Goal: Task Accomplishment & Management: Manage account settings

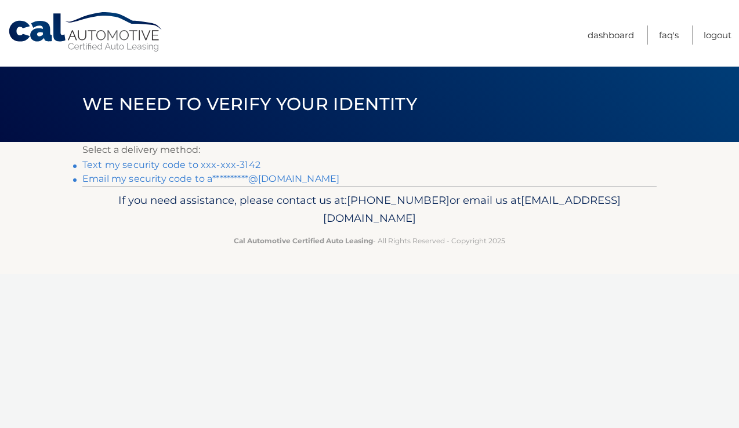
click at [215, 161] on link "Text my security code to xxx-xxx-3142" at bounding box center [171, 164] width 178 height 11
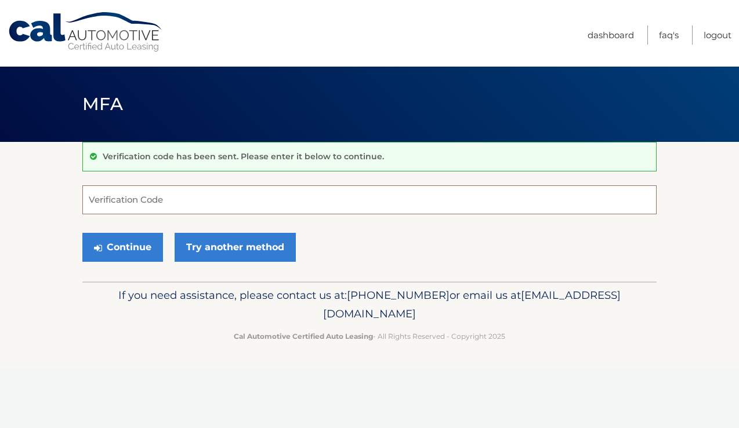
click at [170, 208] on input "Verification Code" at bounding box center [369, 200] width 574 height 29
type input "535659"
click at [122, 247] on button "Continue" at bounding box center [122, 247] width 81 height 29
click at [142, 247] on button "Continue" at bounding box center [122, 247] width 81 height 29
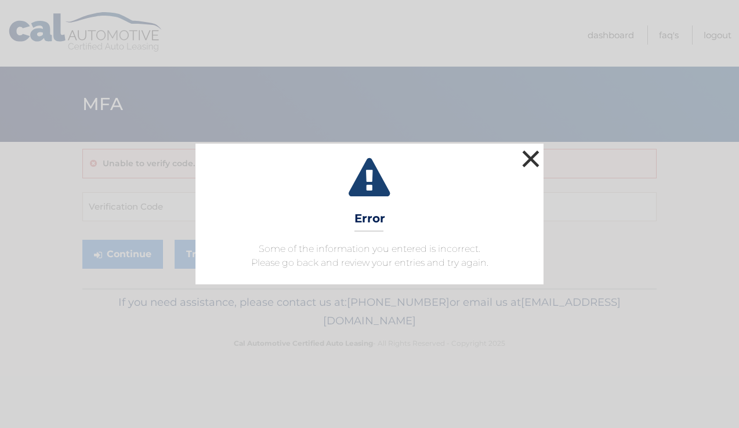
click at [530, 155] on button "×" at bounding box center [530, 158] width 23 height 23
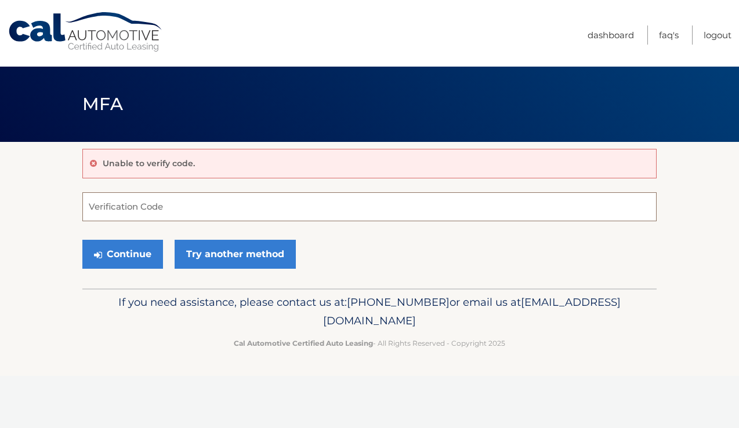
click at [154, 209] on input "Verification Code" at bounding box center [369, 206] width 574 height 29
type input "971671"
click at [141, 256] on button "Continue" at bounding box center [122, 254] width 81 height 29
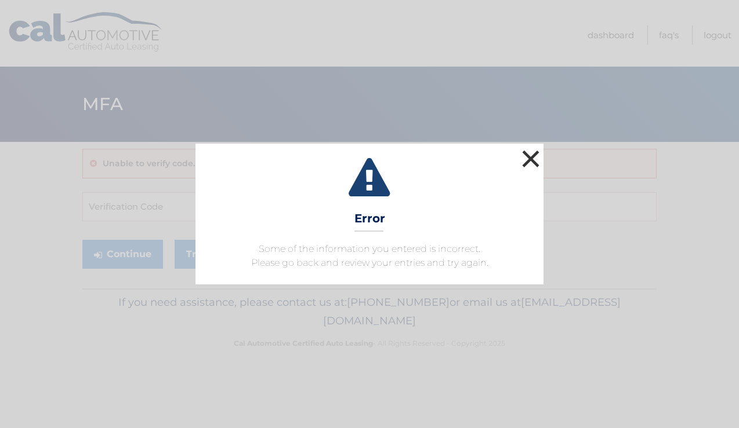
click at [529, 159] on button "×" at bounding box center [530, 158] width 23 height 23
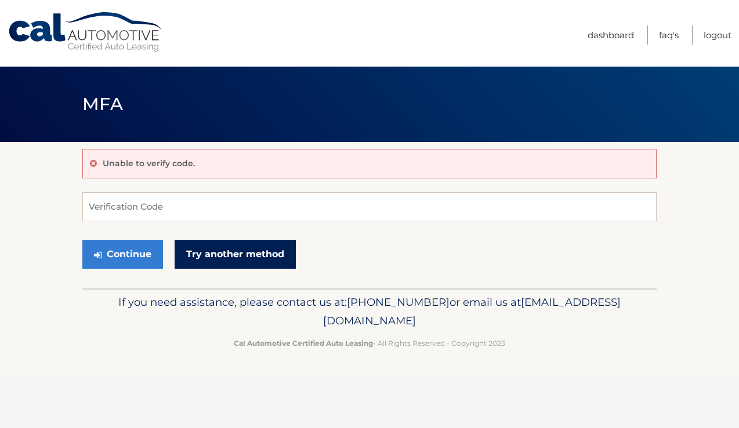
click at [203, 252] on link "Try another method" at bounding box center [234, 254] width 121 height 29
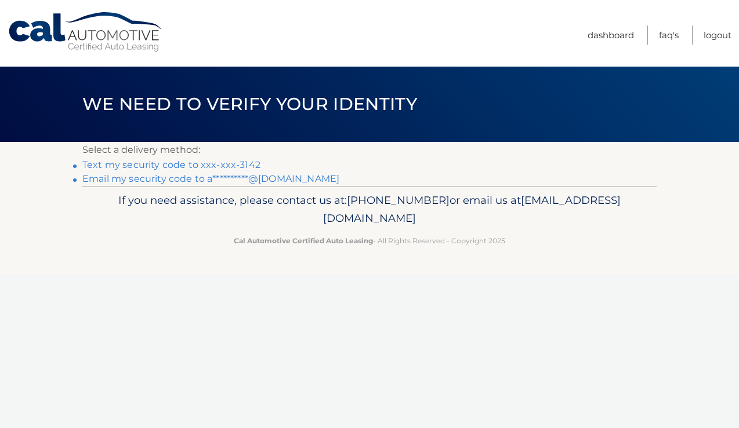
click at [209, 185] on li "**********" at bounding box center [369, 179] width 574 height 14
click at [209, 181] on link "**********" at bounding box center [210, 178] width 257 height 11
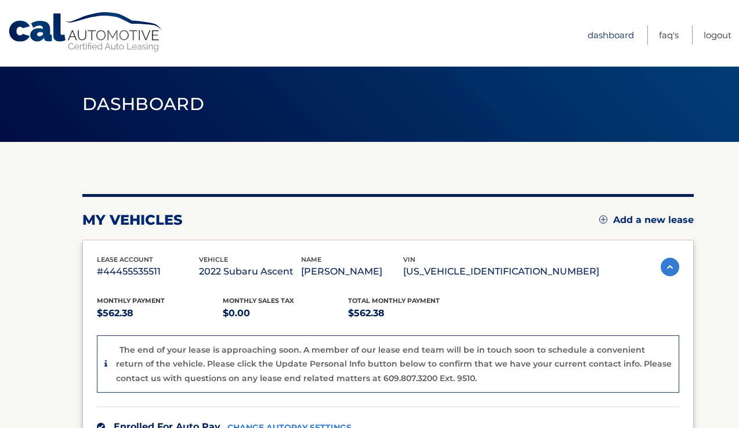
click at [605, 29] on link "Dashboard" at bounding box center [610, 35] width 46 height 19
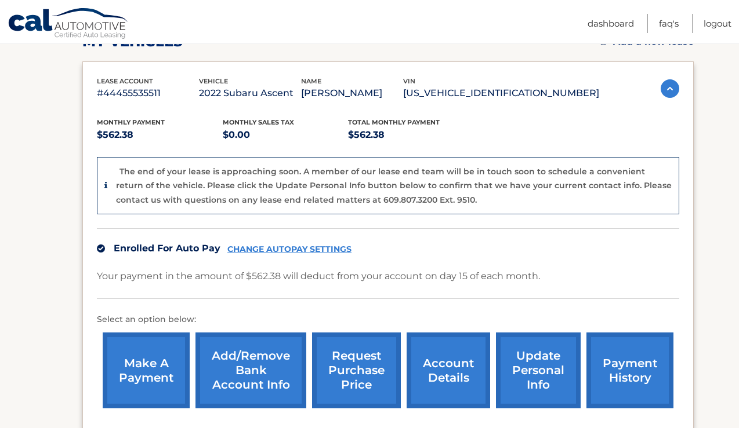
scroll to position [253, 0]
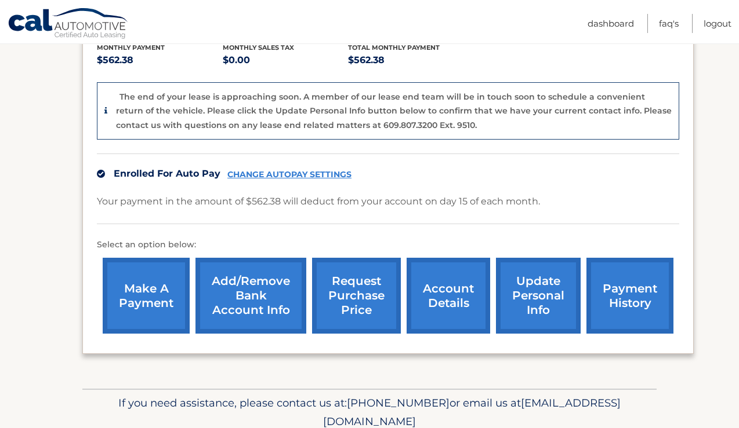
click at [472, 297] on link "account details" at bounding box center [447, 296] width 83 height 76
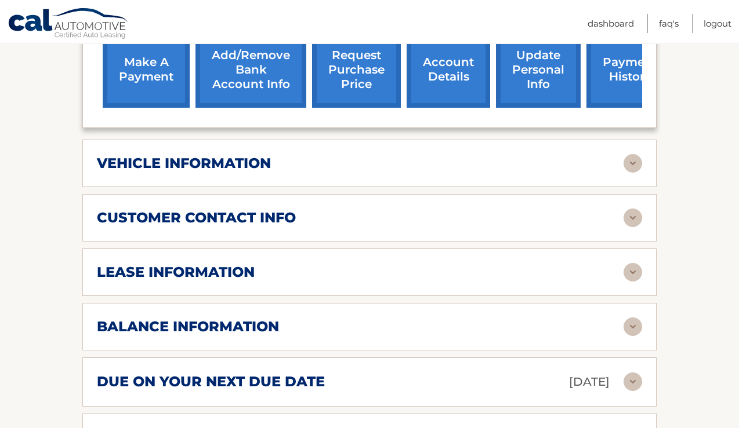
scroll to position [436, 0]
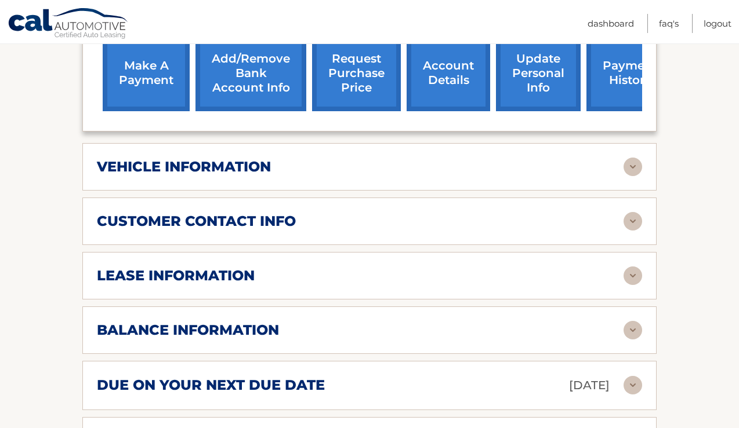
click at [484, 267] on div "lease information" at bounding box center [360, 275] width 526 height 17
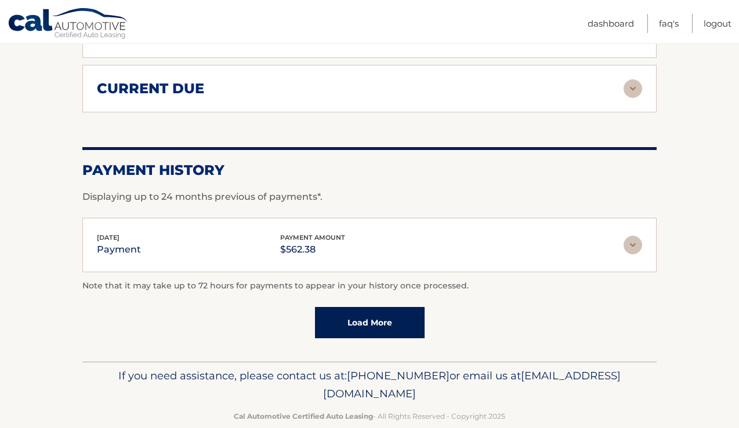
scroll to position [1005, 0]
drag, startPoint x: 471, startPoint y: 377, endPoint x: 259, endPoint y: 376, distance: 212.2
click at [259, 376] on p "If you need assistance, please contact us at: 609-807-3200 or email us at Custo…" at bounding box center [369, 386] width 559 height 37
copy p "[EMAIL_ADDRESS][DOMAIN_NAME]"
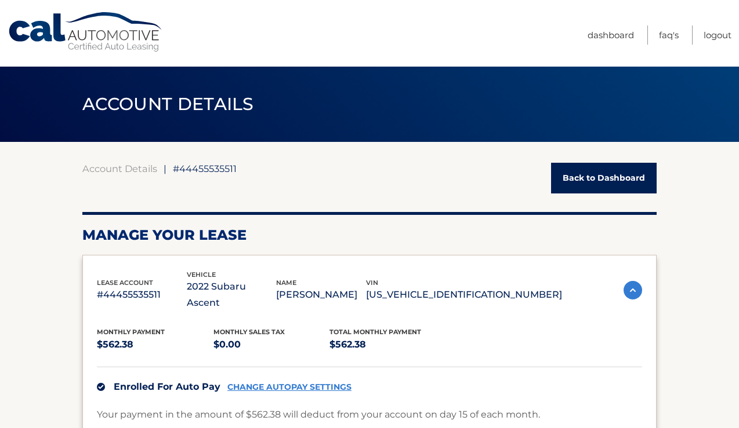
scroll to position [0, 0]
click at [707, 33] on link "Logout" at bounding box center [717, 35] width 28 height 19
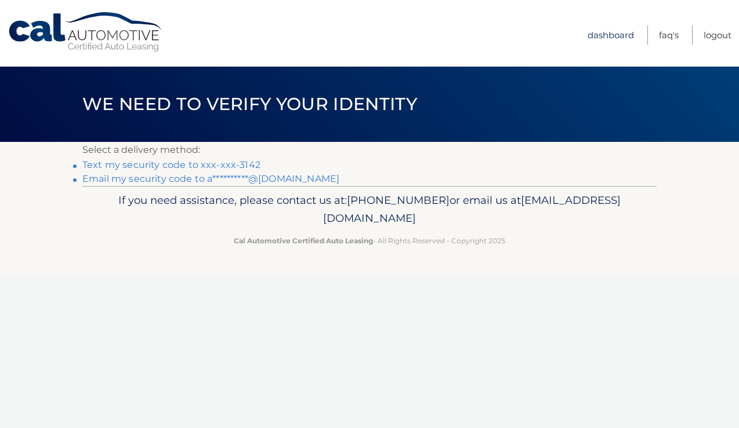
click at [592, 42] on link "Dashboard" at bounding box center [610, 35] width 46 height 19
click at [292, 177] on link "**********" at bounding box center [210, 178] width 257 height 11
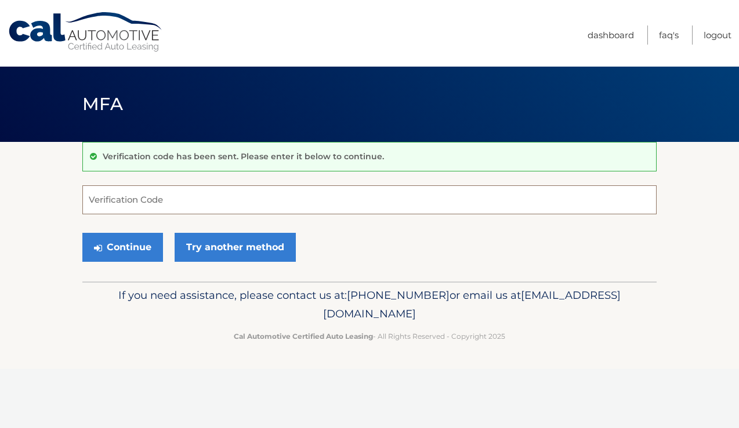
click at [197, 210] on input "Verification Code" at bounding box center [369, 200] width 574 height 29
type input "050723"
click at [122, 247] on button "Continue" at bounding box center [122, 247] width 81 height 29
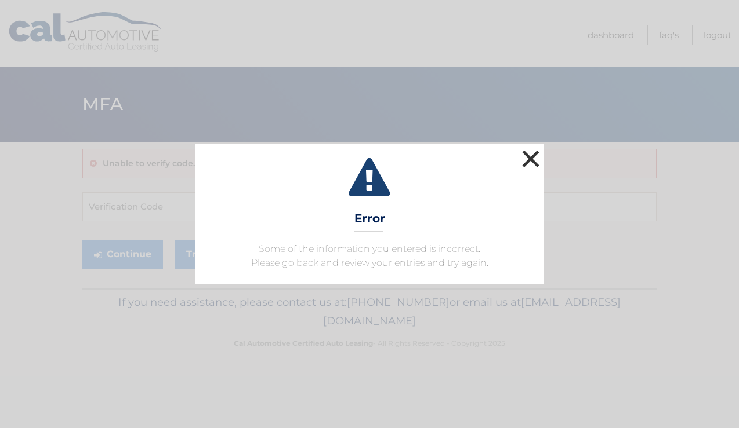
click at [522, 158] on button "×" at bounding box center [530, 158] width 23 height 23
